Goal: Transaction & Acquisition: Purchase product/service

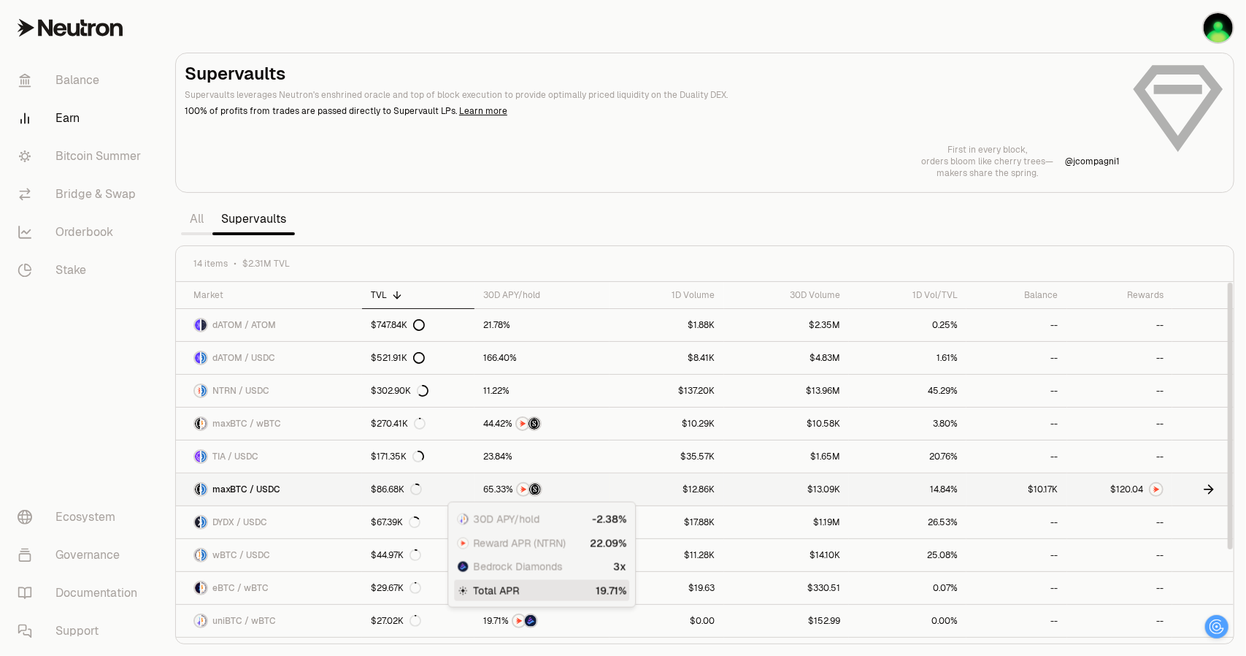
click at [1132, 486] on span ". 0 1 2 3 4 5 6 7 8 9 0 1 2 3 4 5 6 7 8 9" at bounding box center [1137, 489] width 12 height 11
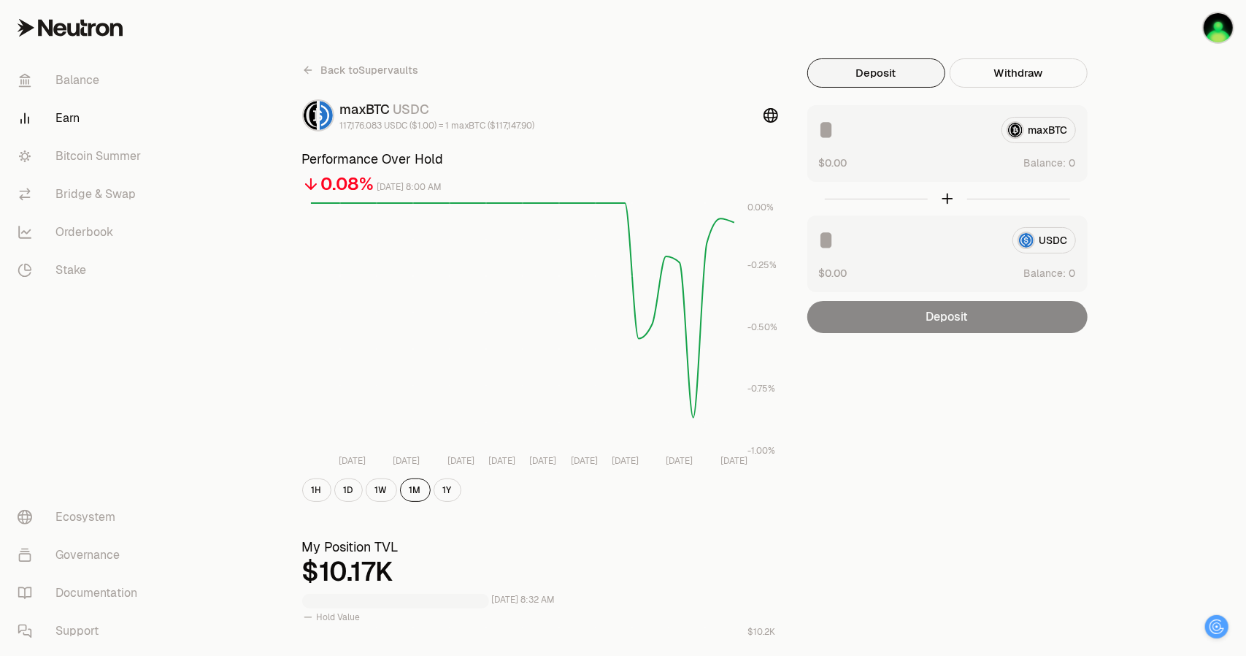
click at [90, 23] on icon at bounding box center [70, 28] width 105 height 18
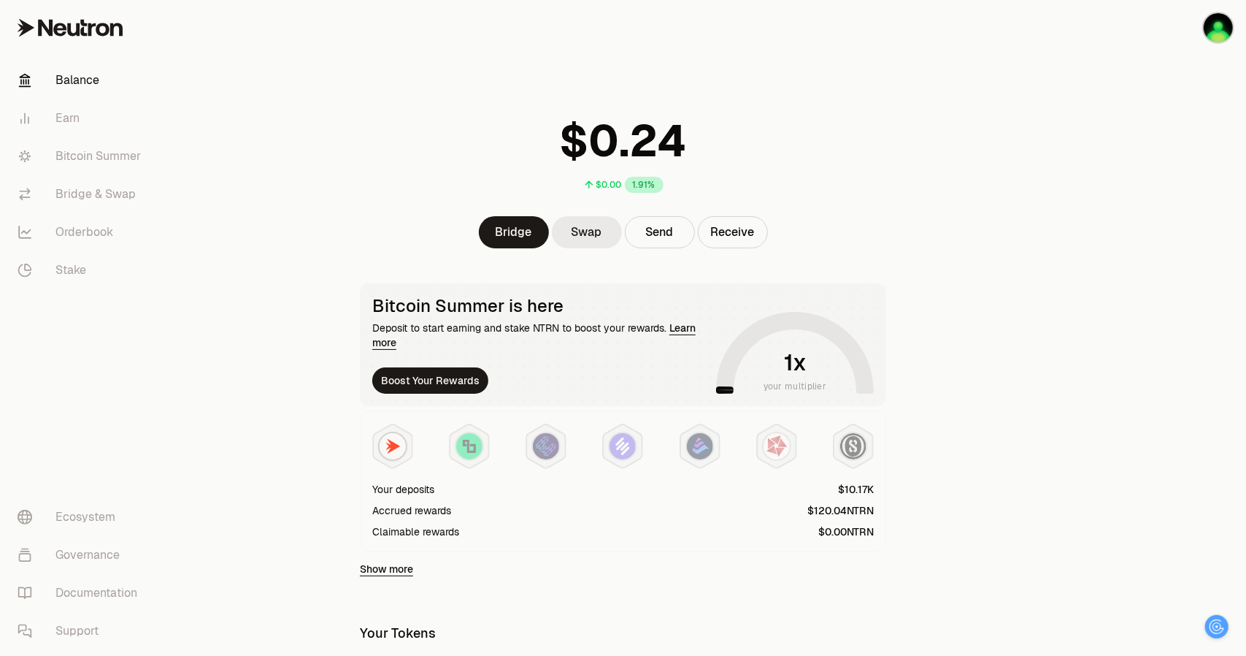
click at [597, 233] on link "Swap" at bounding box center [587, 232] width 70 height 32
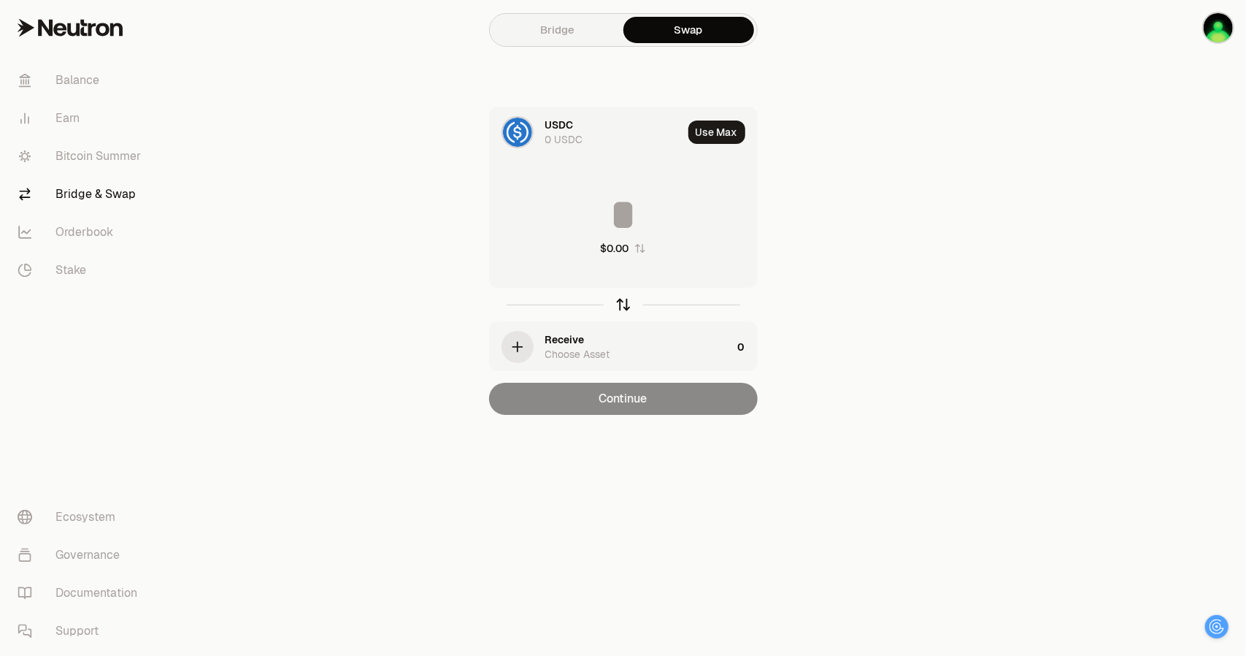
click at [621, 304] on icon "button" at bounding box center [624, 304] width 16 height 16
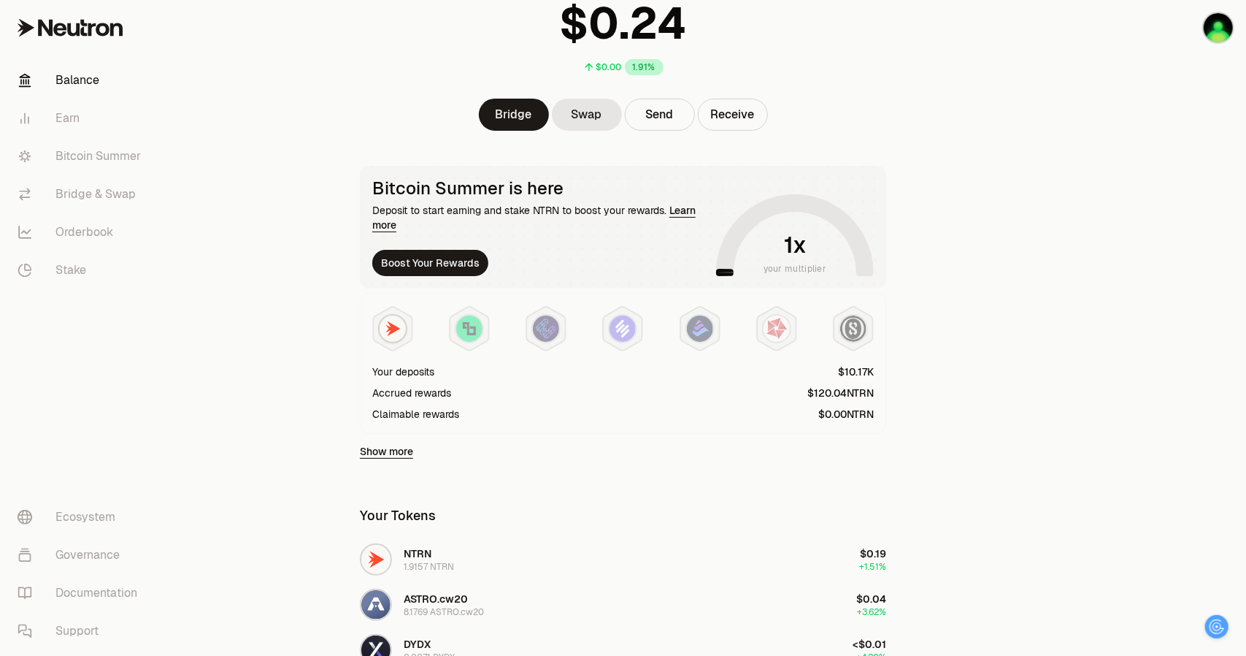
scroll to position [146, 0]
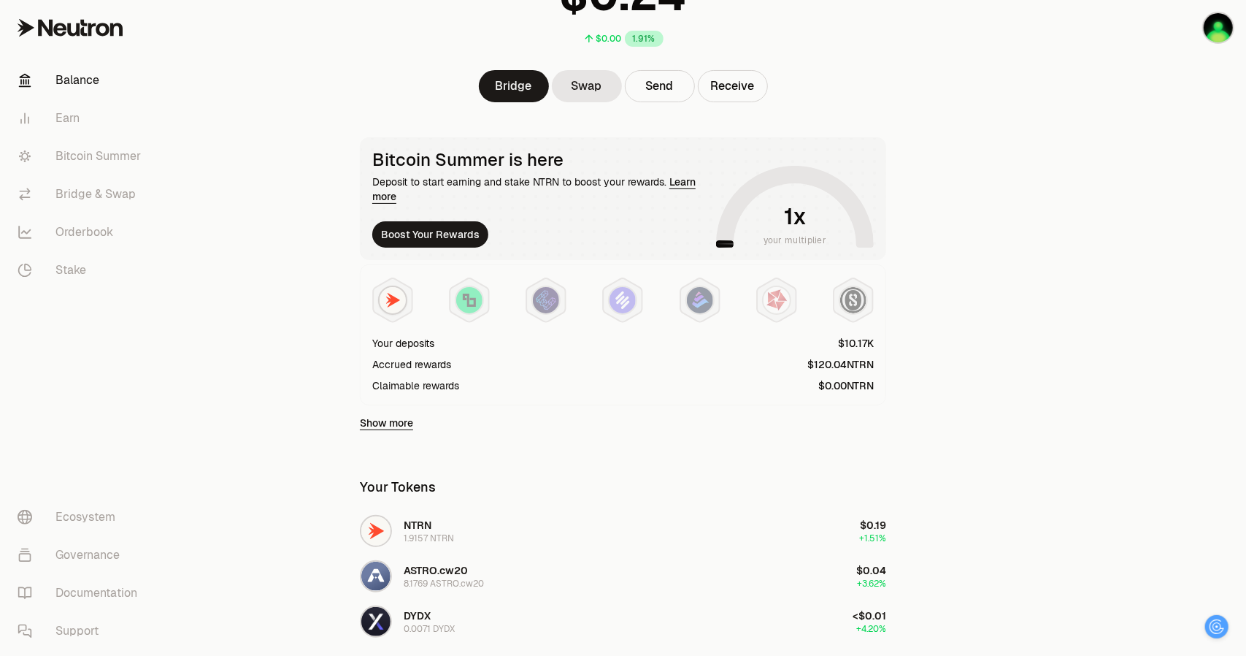
click at [400, 421] on link "Show more" at bounding box center [386, 422] width 53 height 15
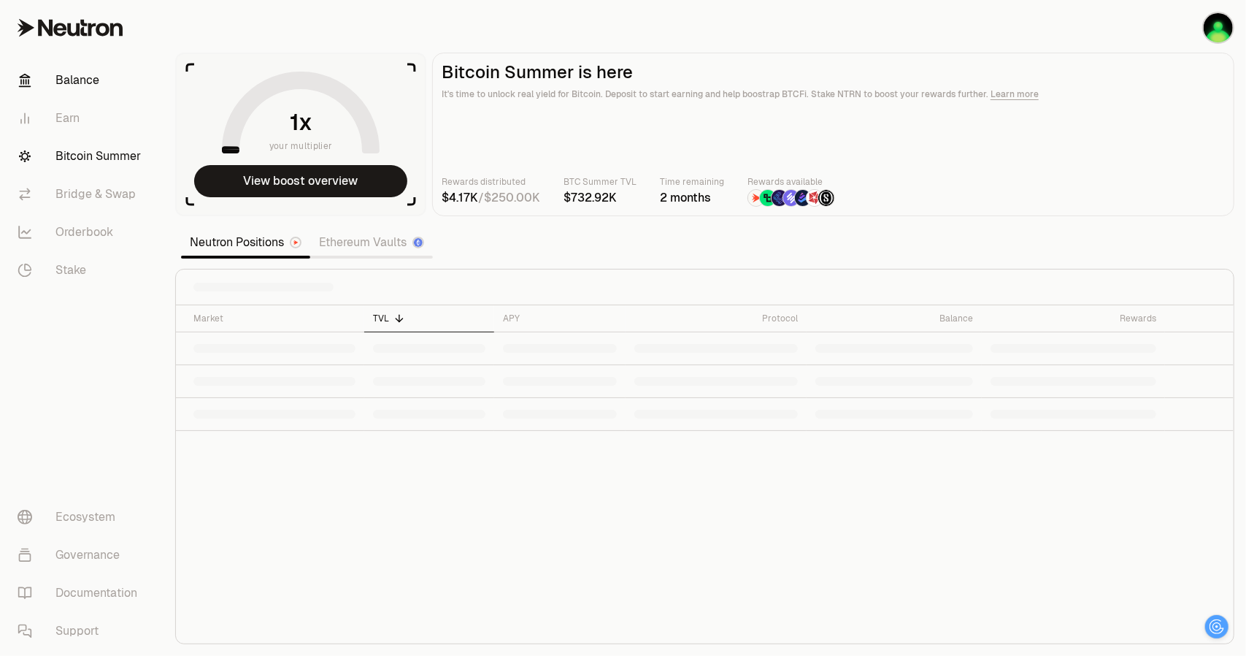
click at [73, 83] on link "Balance" at bounding box center [82, 80] width 152 height 38
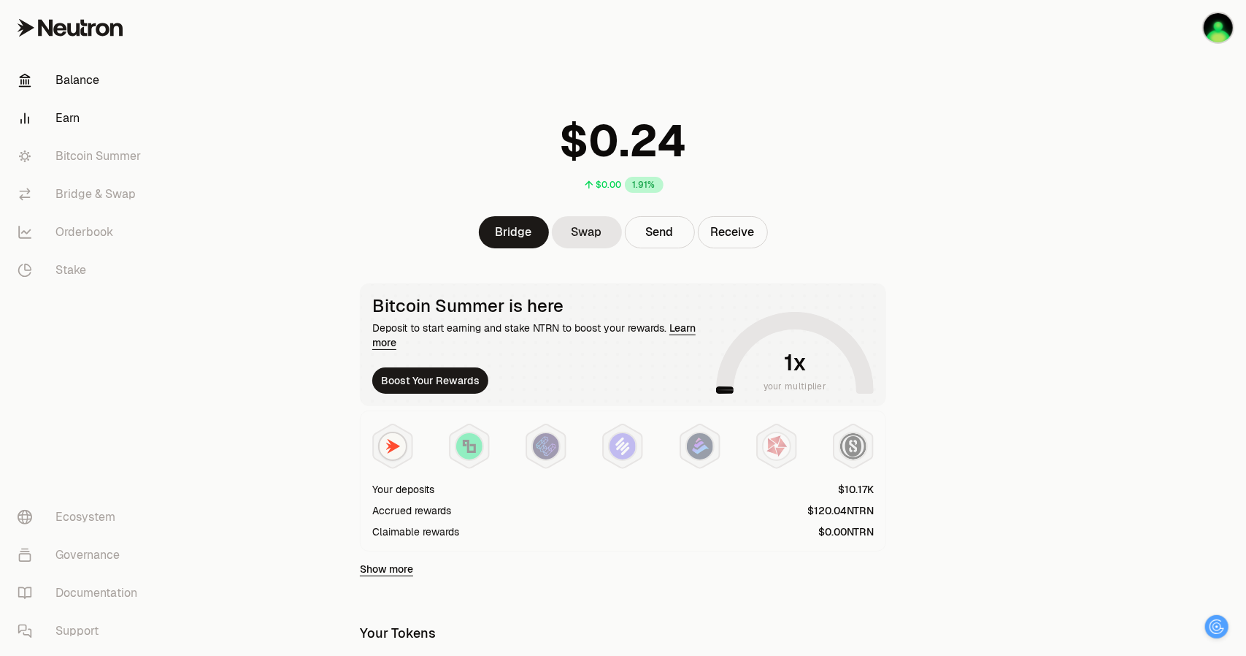
click at [73, 120] on link "Earn" at bounding box center [82, 118] width 152 height 38
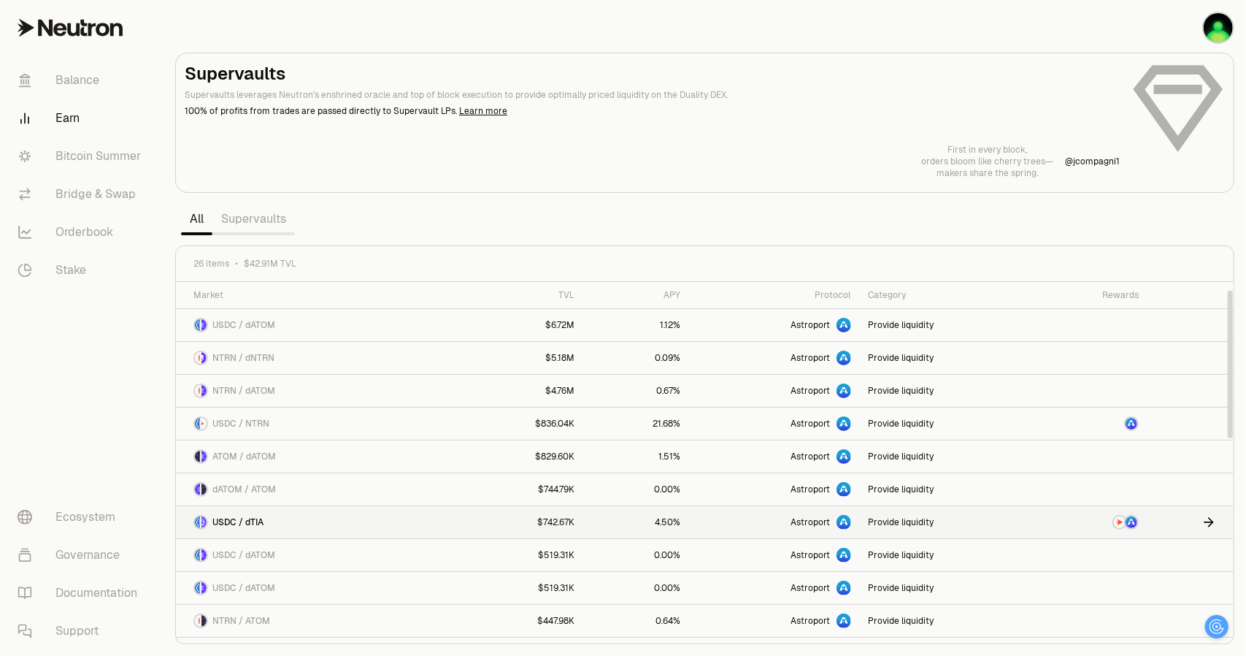
scroll to position [146, 0]
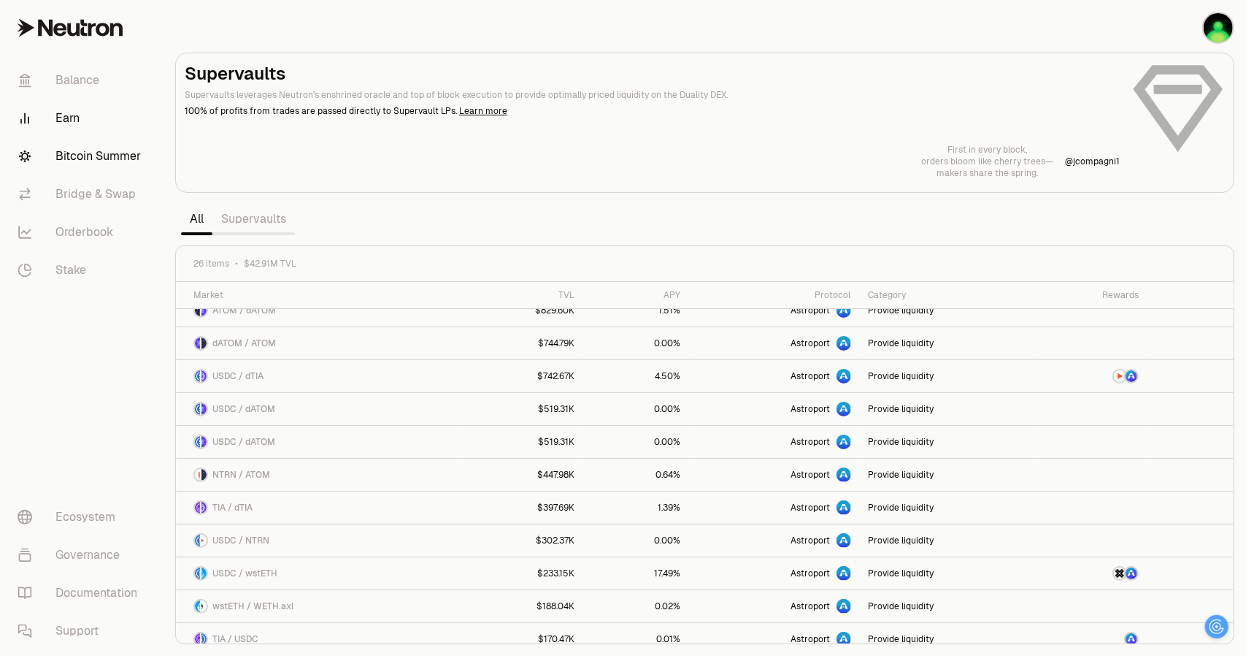
click at [88, 156] on link "Bitcoin Summer" at bounding box center [82, 156] width 152 height 38
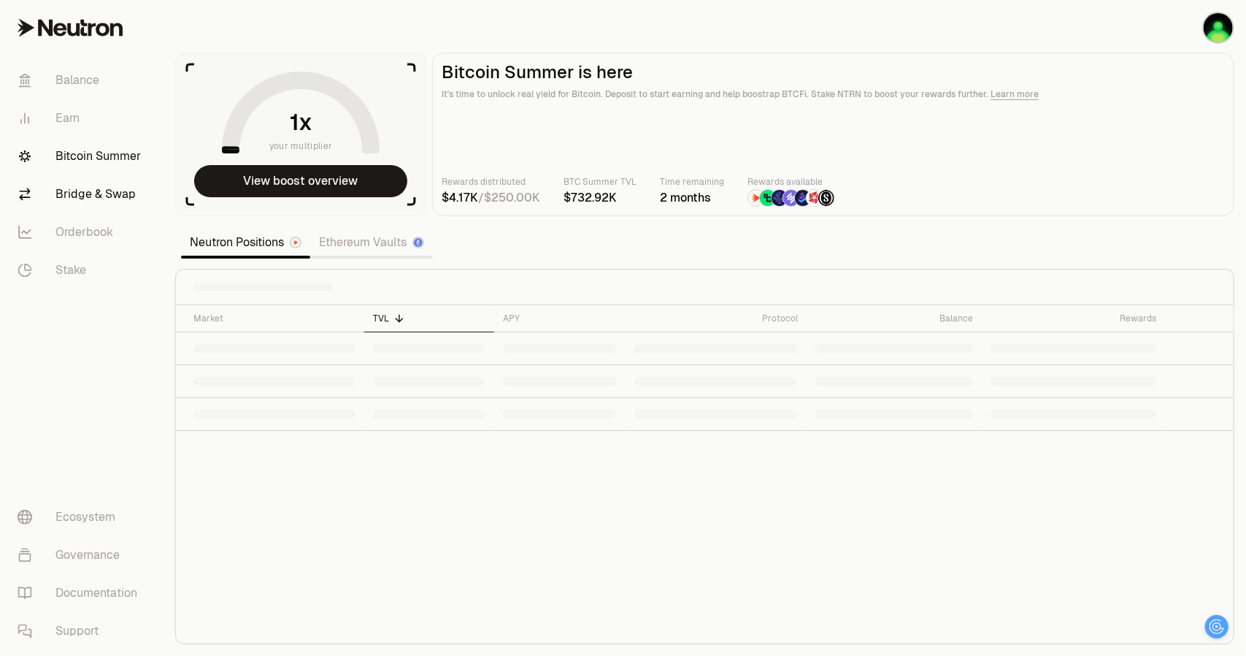
click at [91, 188] on link "Bridge & Swap" at bounding box center [82, 194] width 152 height 38
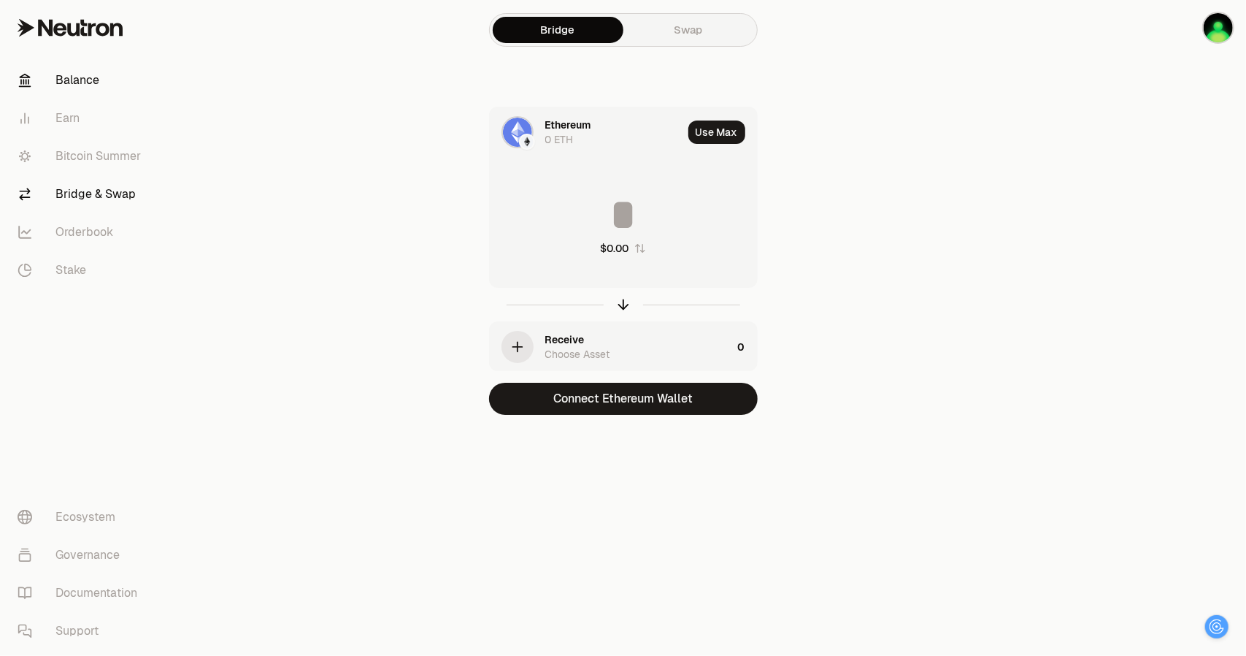
click at [70, 75] on link "Balance" at bounding box center [82, 80] width 152 height 38
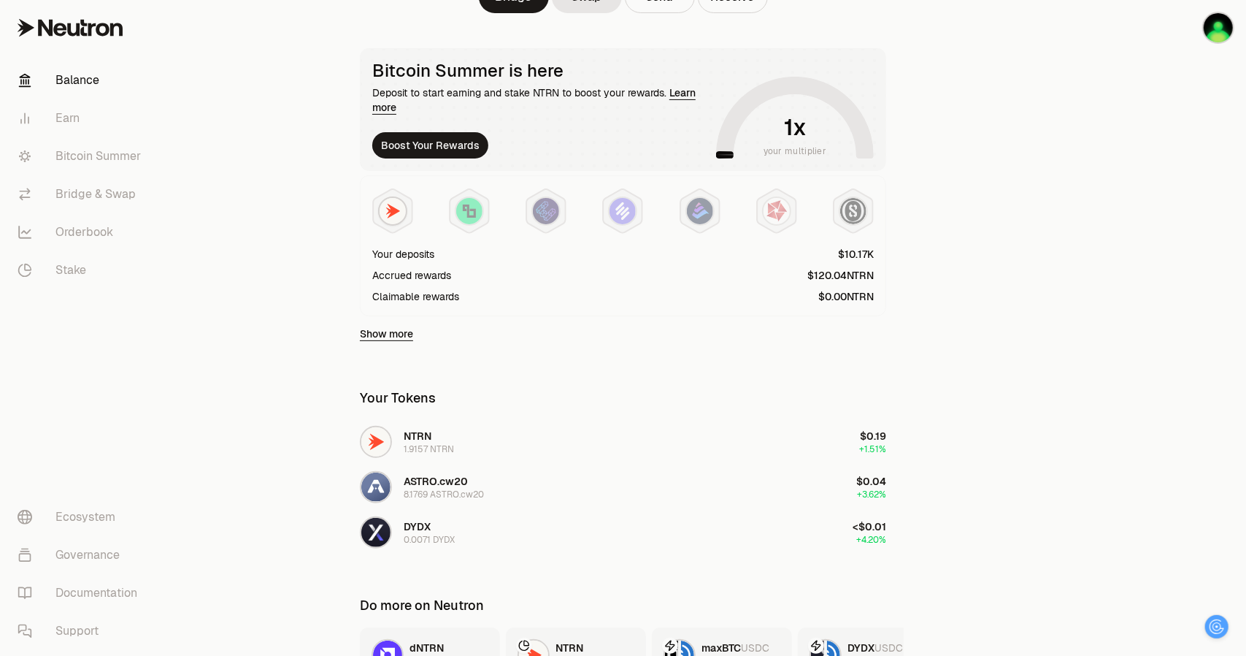
scroll to position [234, 0]
click at [399, 333] on link "Show more" at bounding box center [386, 334] width 53 height 15
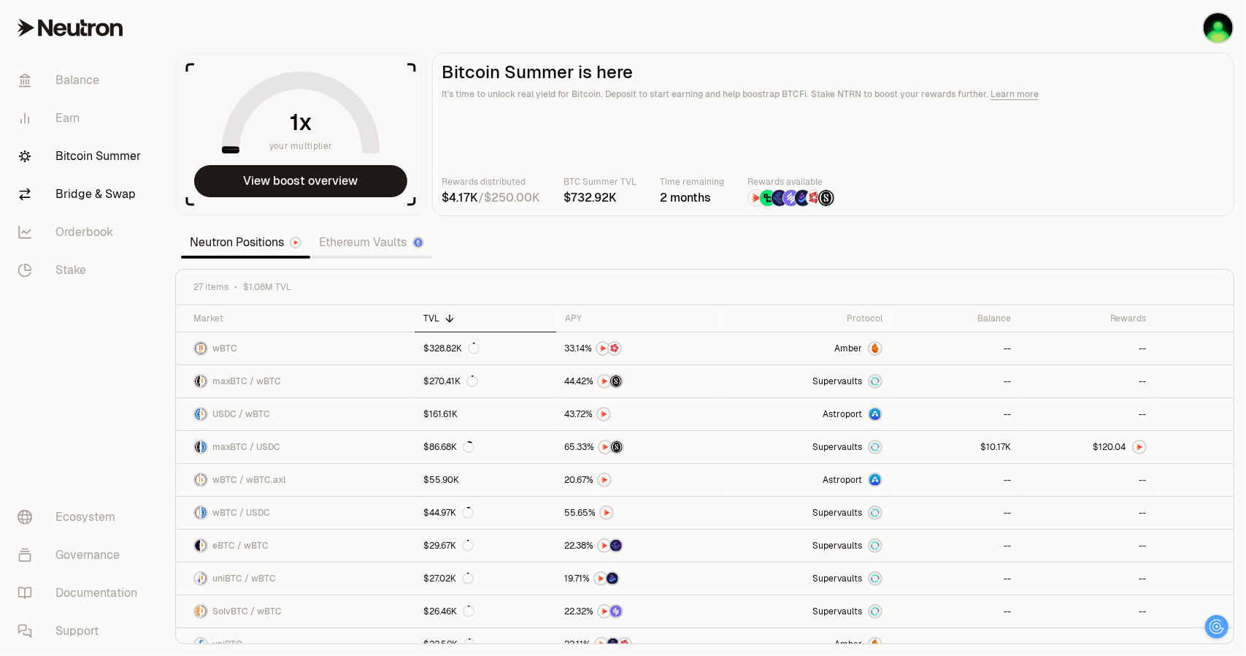
click at [83, 202] on link "Bridge & Swap" at bounding box center [82, 194] width 152 height 38
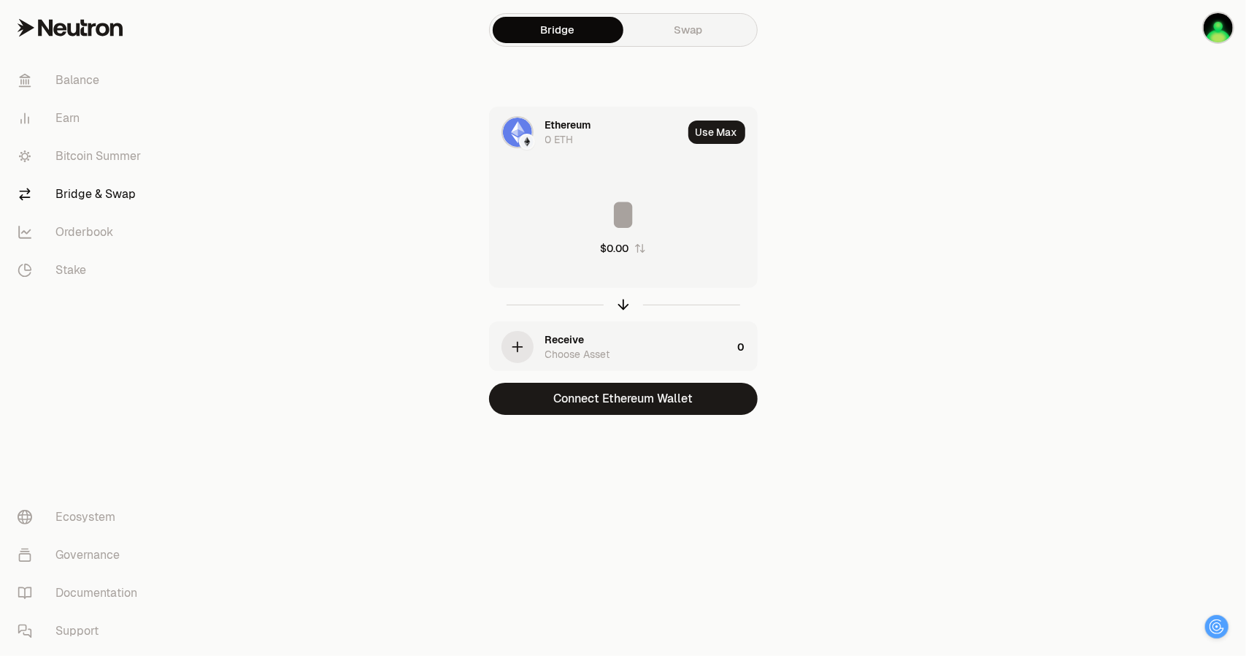
click at [686, 33] on link "Swap" at bounding box center [689, 30] width 131 height 26
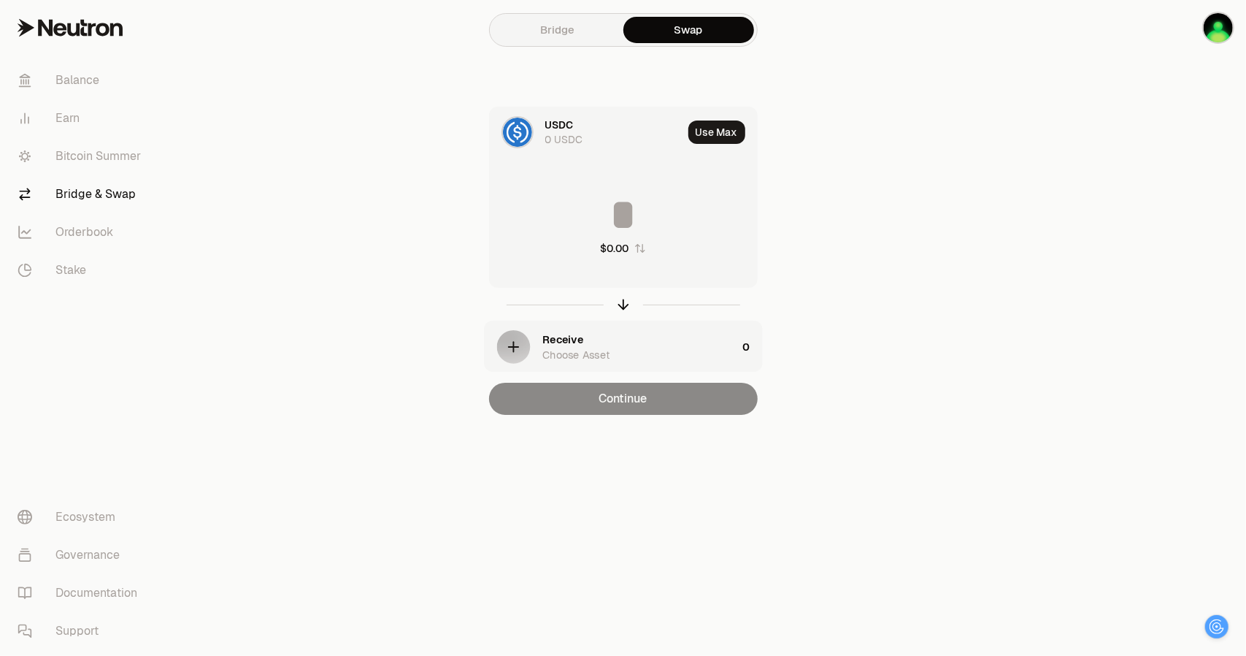
click at [570, 132] on div "0 USDC" at bounding box center [564, 139] width 38 height 15
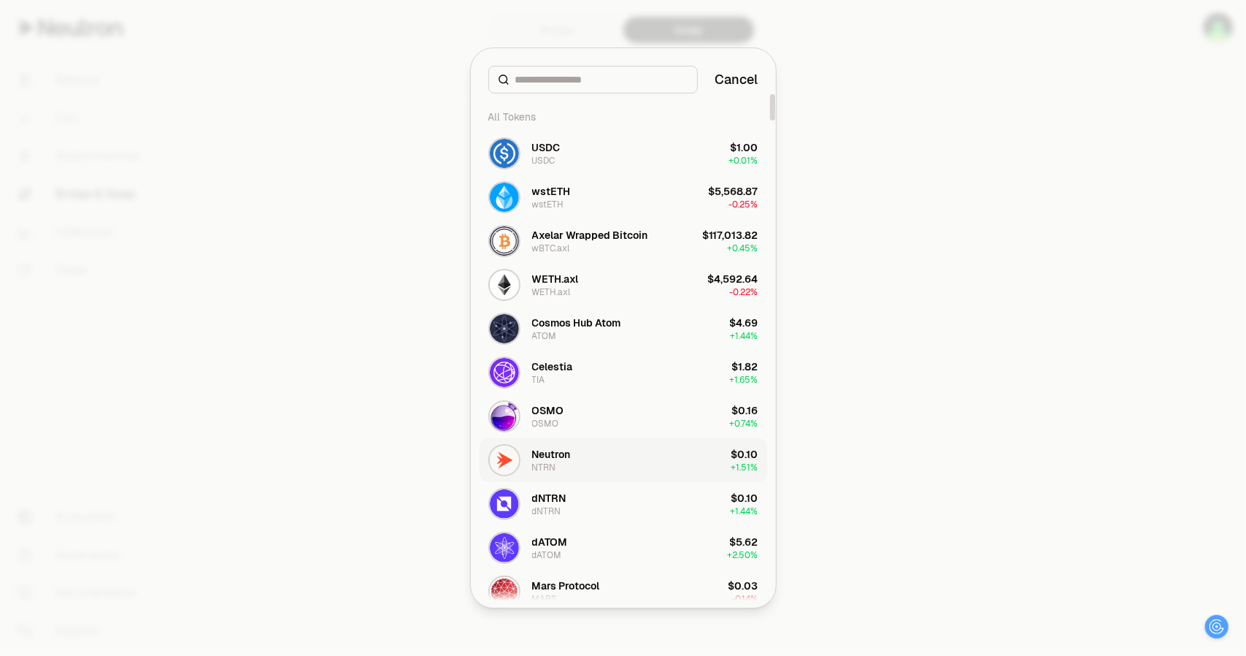
click at [618, 456] on button "Neutron NTRN $0.10 + 1.51%" at bounding box center [624, 460] width 288 height 44
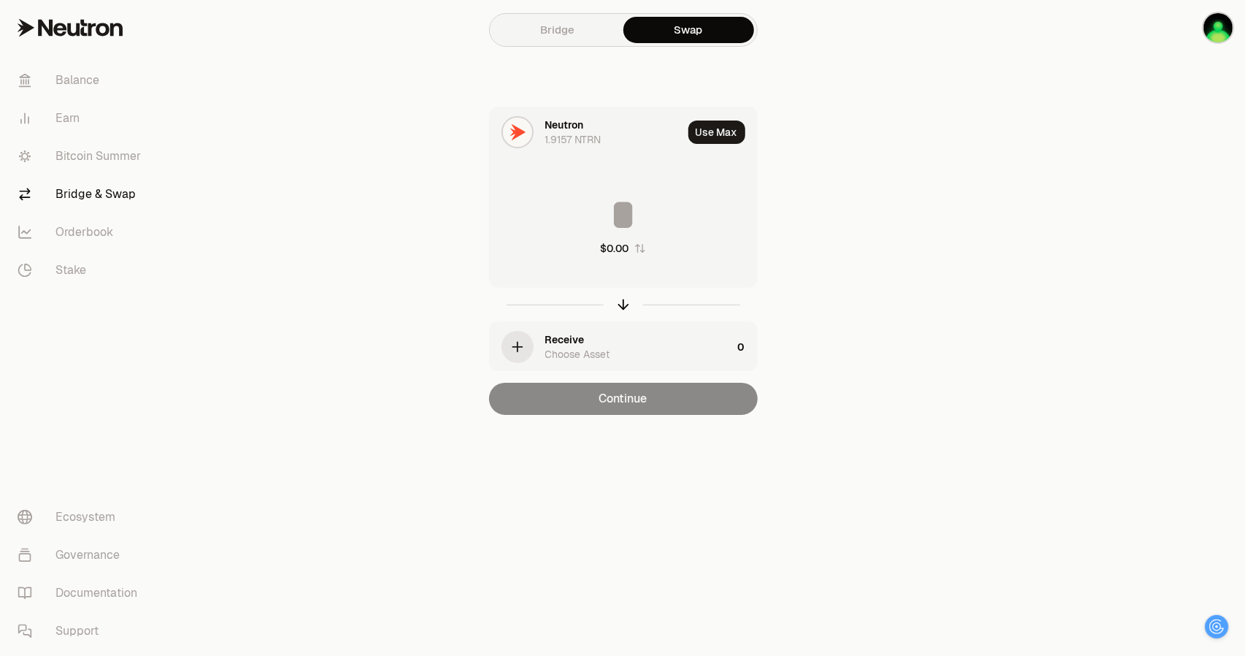
click at [626, 215] on input at bounding box center [623, 215] width 267 height 44
click at [537, 345] on div "Receive Choose Asset" at bounding box center [611, 347] width 242 height 50
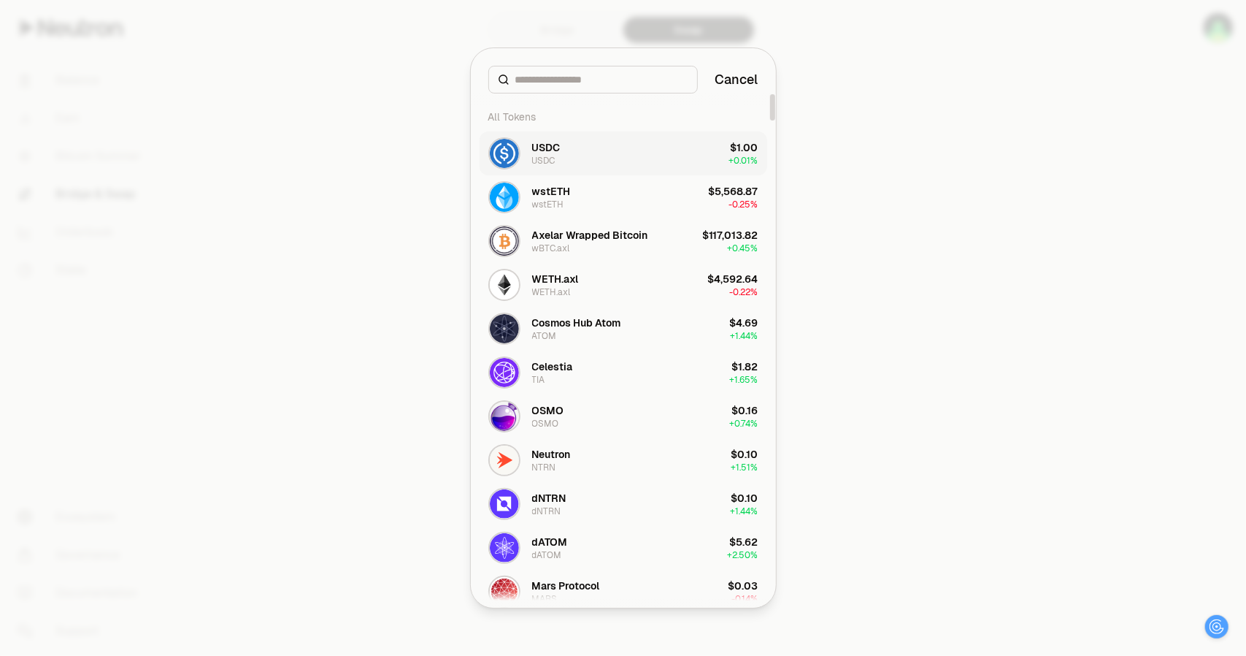
click at [584, 149] on button "USDC USDC $1.00 + 0.01%" at bounding box center [624, 153] width 288 height 44
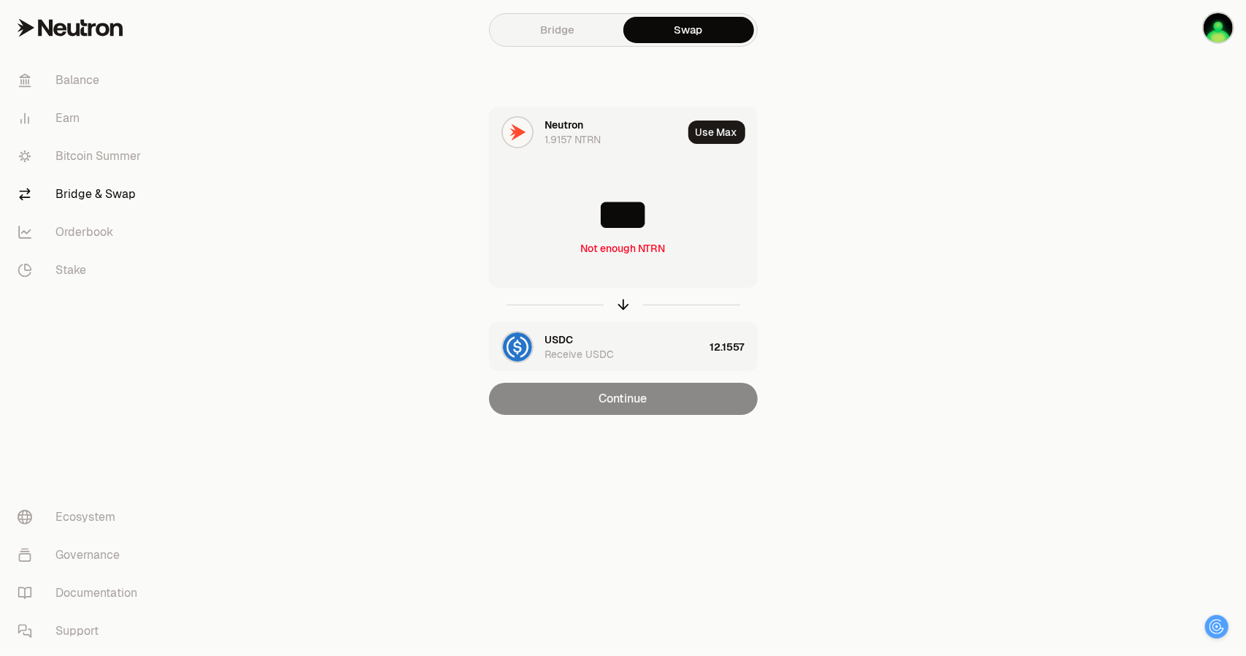
click at [650, 220] on input "***" at bounding box center [623, 215] width 267 height 44
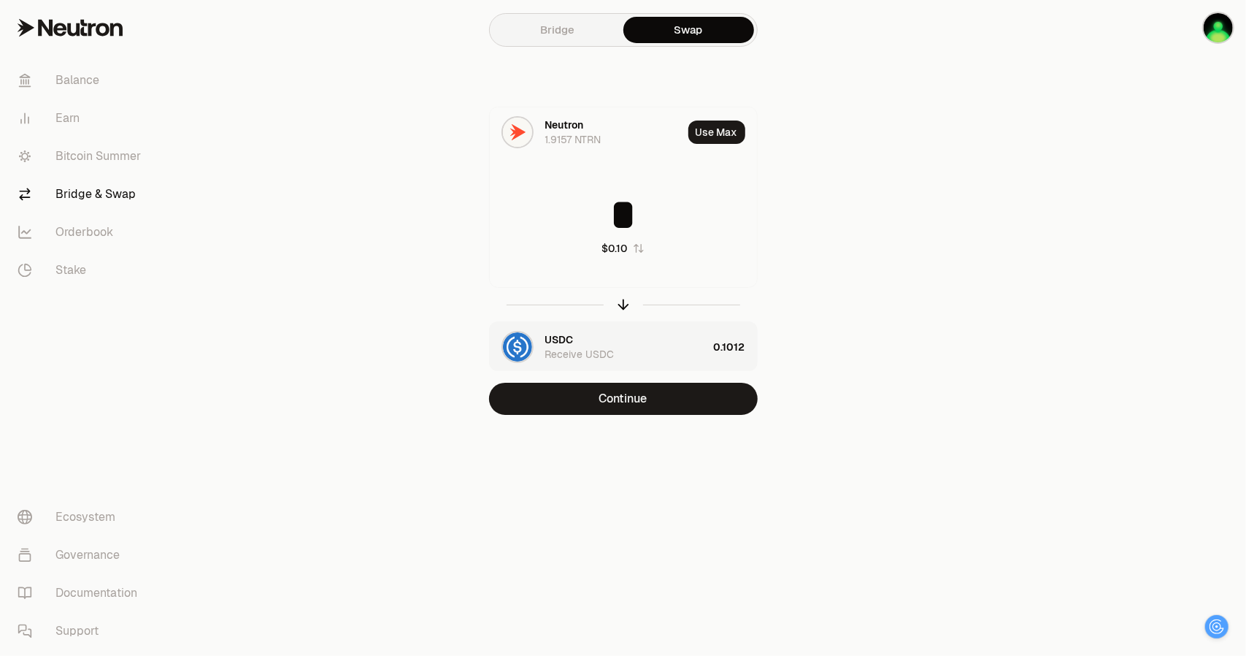
type input "*"
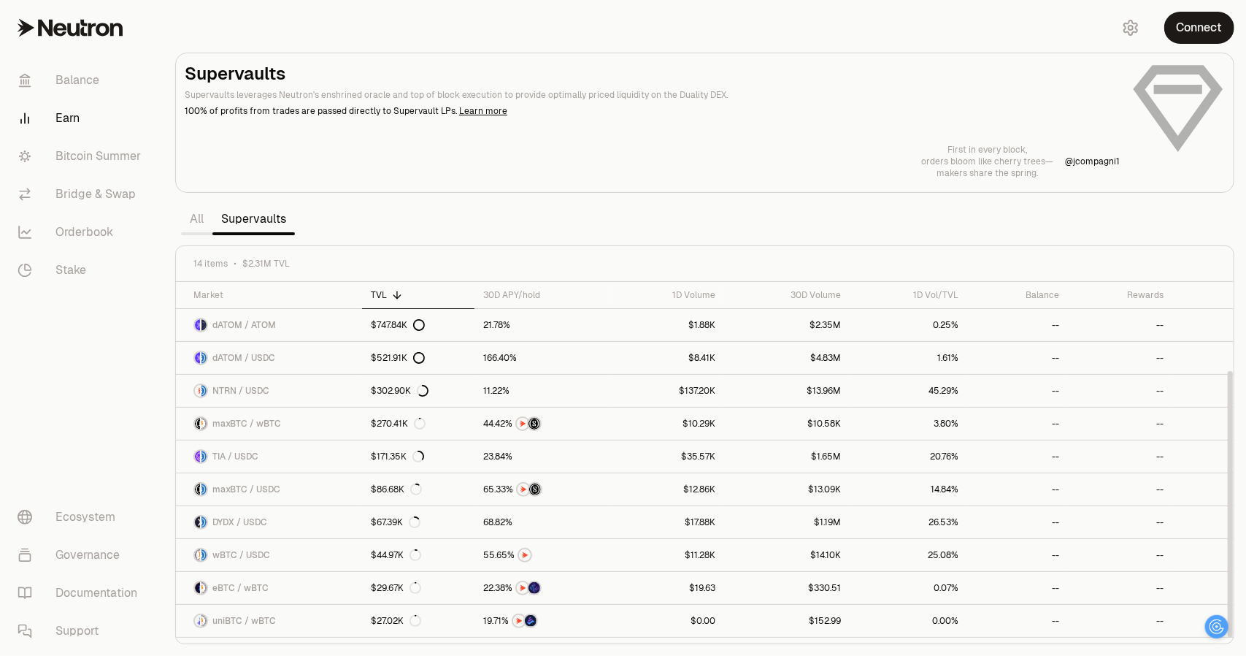
scroll to position [120, 0]
